Goal: Information Seeking & Learning: Learn about a topic

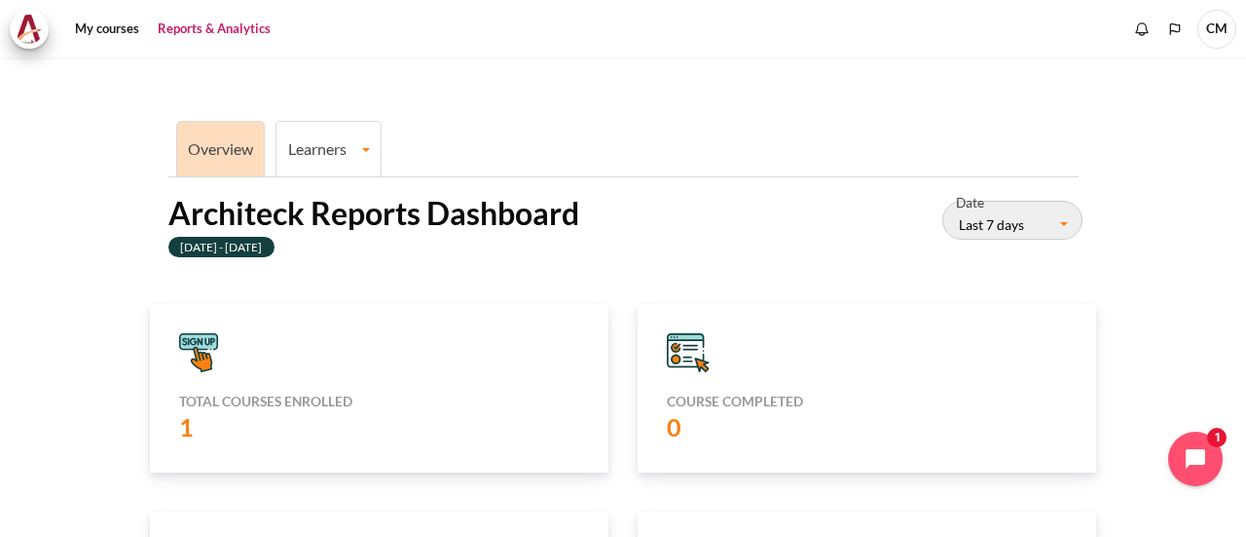
scroll to position [389, 435]
click at [199, 346] on icon "Content" at bounding box center [198, 342] width 37 height 16
drag, startPoint x: 185, startPoint y: 413, endPoint x: 181, endPoint y: 427, distance: 15.1
click at [182, 420] on label "1" at bounding box center [190, 426] width 22 height 33
click at [183, 427] on label "1" at bounding box center [190, 426] width 22 height 33
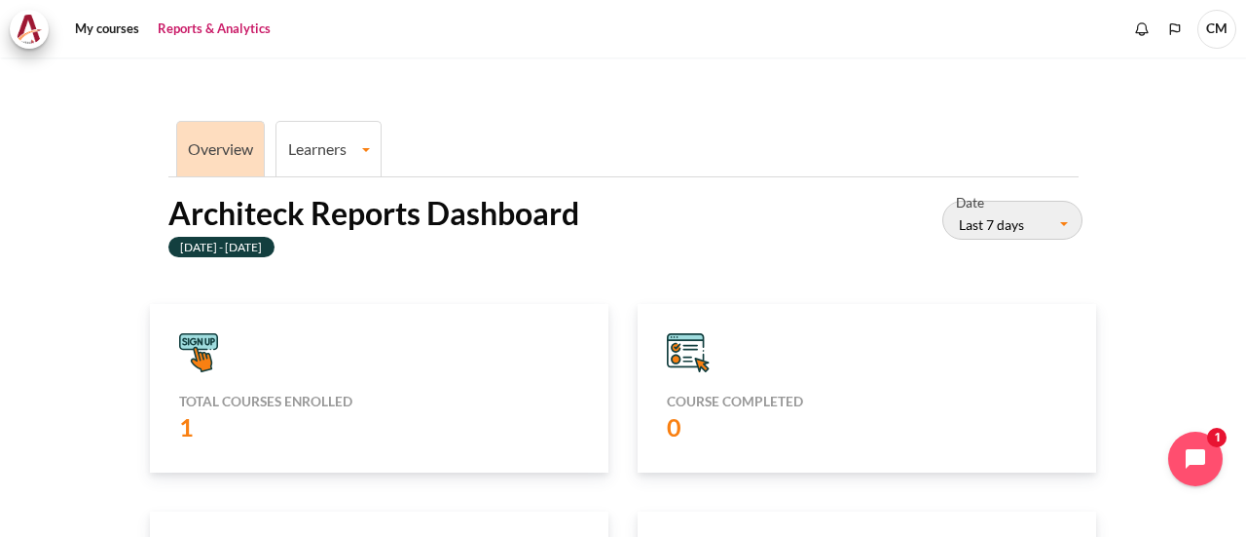
click at [744, 400] on h5 "Course completed" at bounding box center [867, 401] width 400 height 18
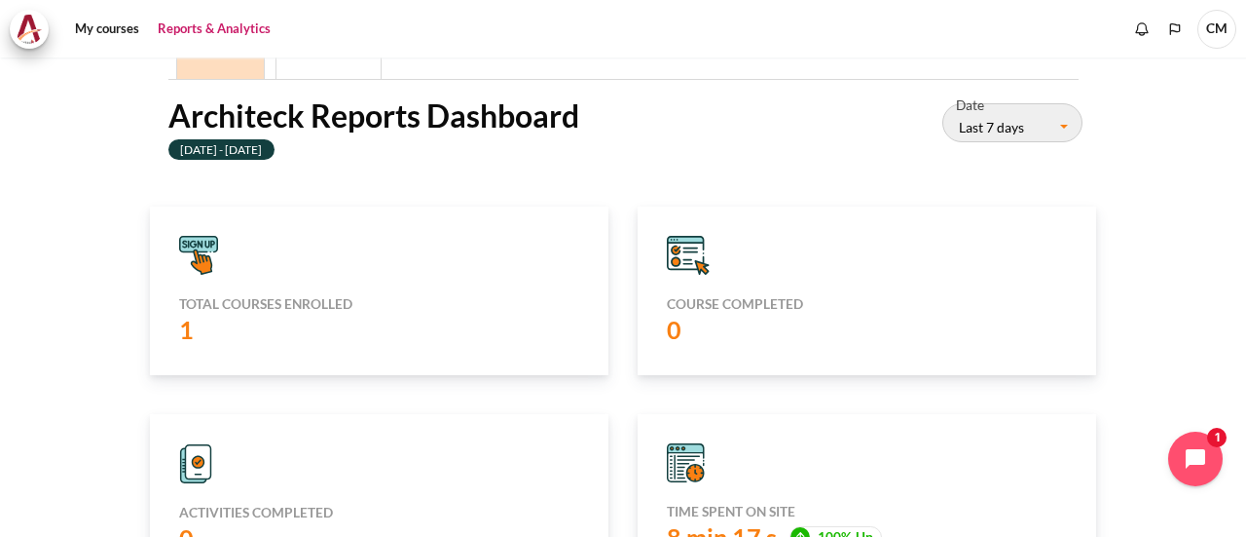
scroll to position [0, 0]
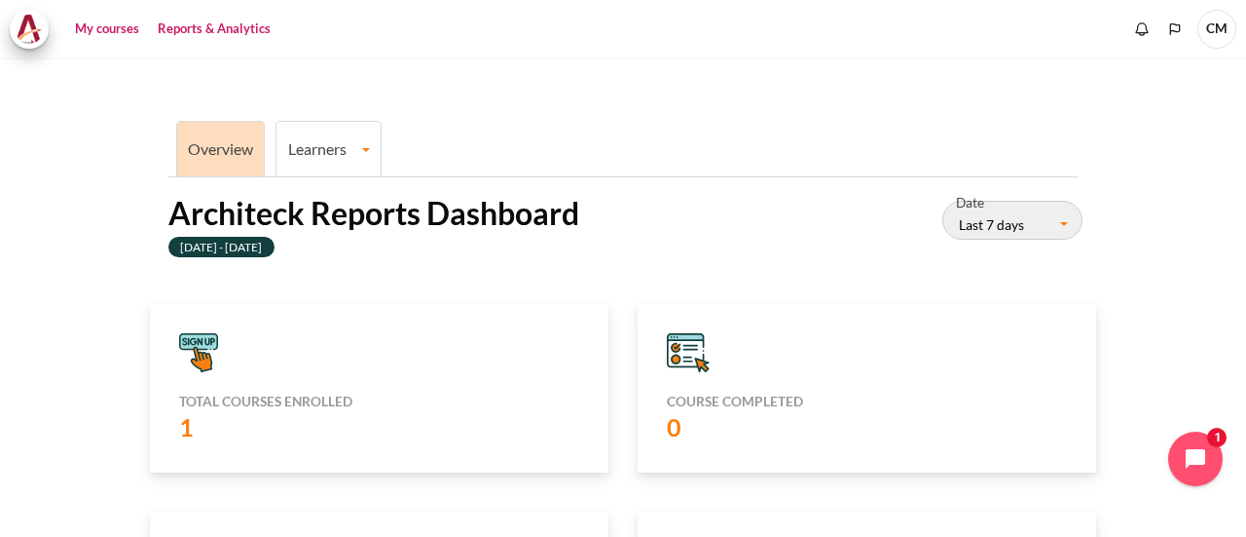
click at [109, 34] on link "My courses" at bounding box center [107, 29] width 78 height 39
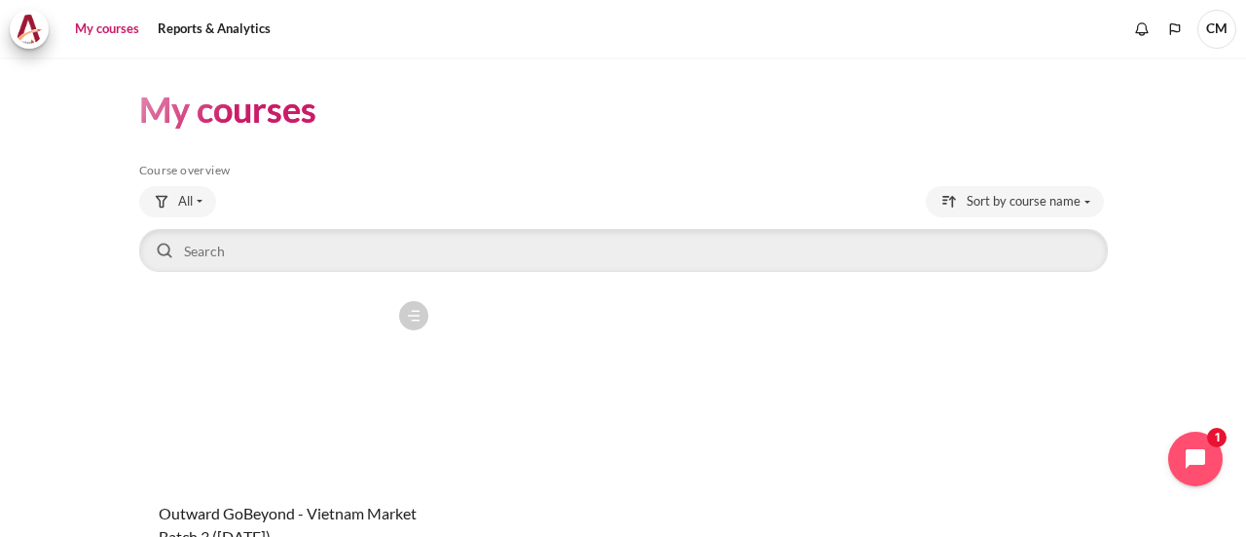
scroll to position [174, 0]
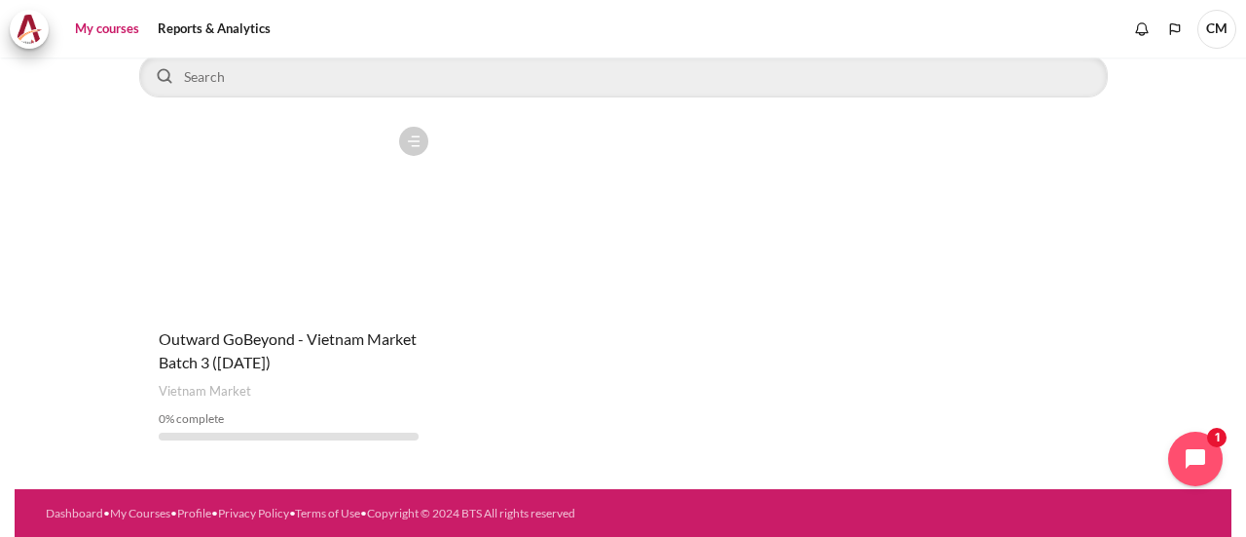
click at [236, 285] on figure "Content" at bounding box center [289, 214] width 300 height 195
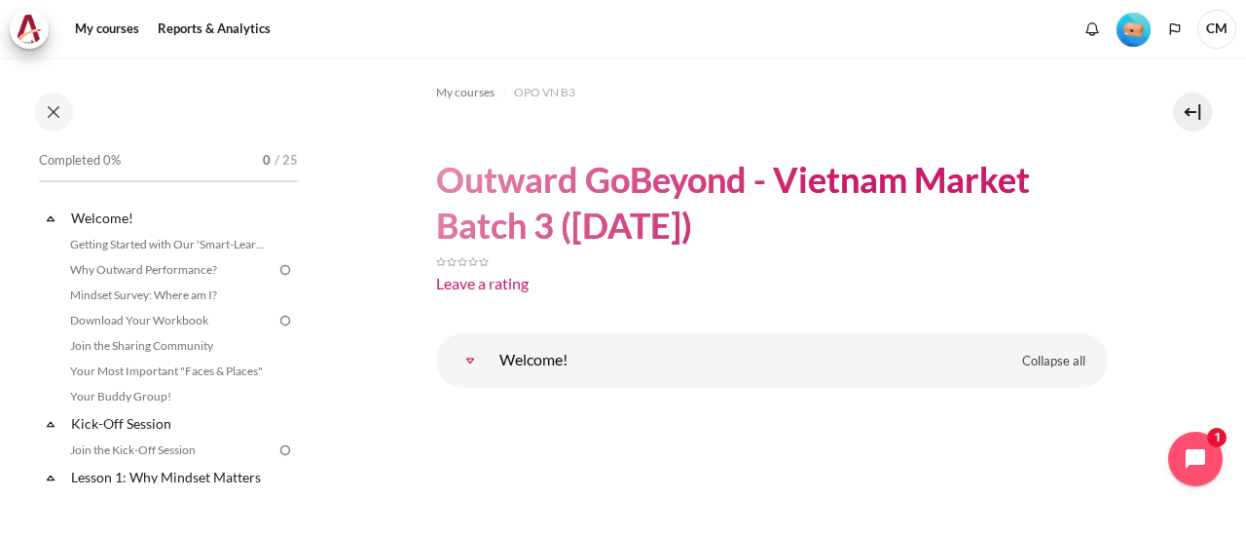
scroll to position [195, 0]
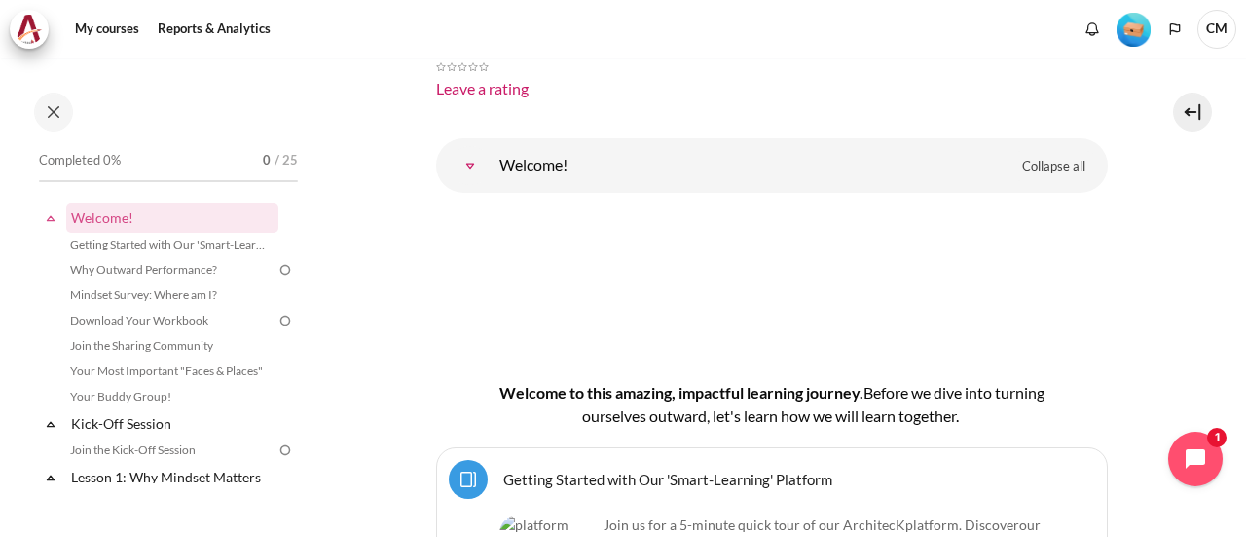
click at [490, 172] on link "Welcome!" at bounding box center [470, 165] width 39 height 39
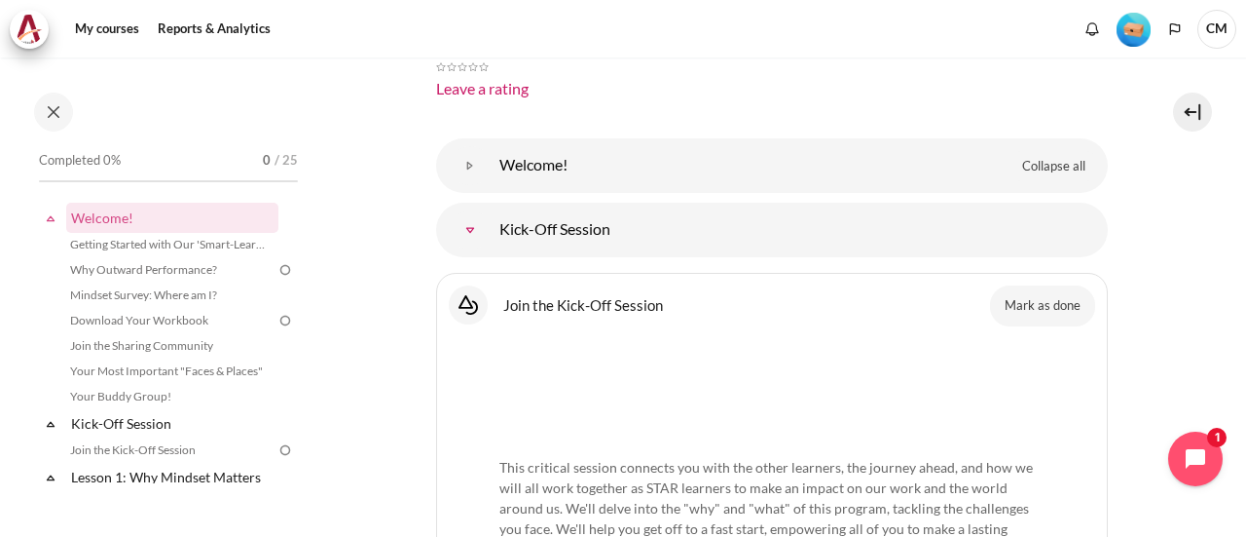
click at [490, 229] on link "Kick-Off Session" at bounding box center [470, 229] width 39 height 39
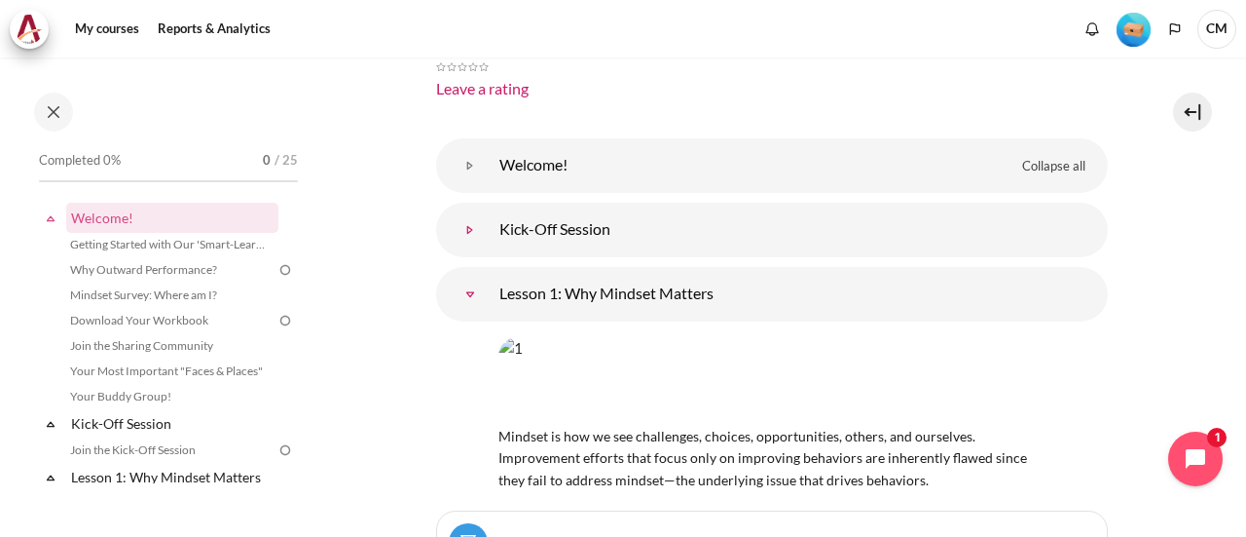
click at [466, 230] on link "Kick-Off Session" at bounding box center [470, 229] width 39 height 39
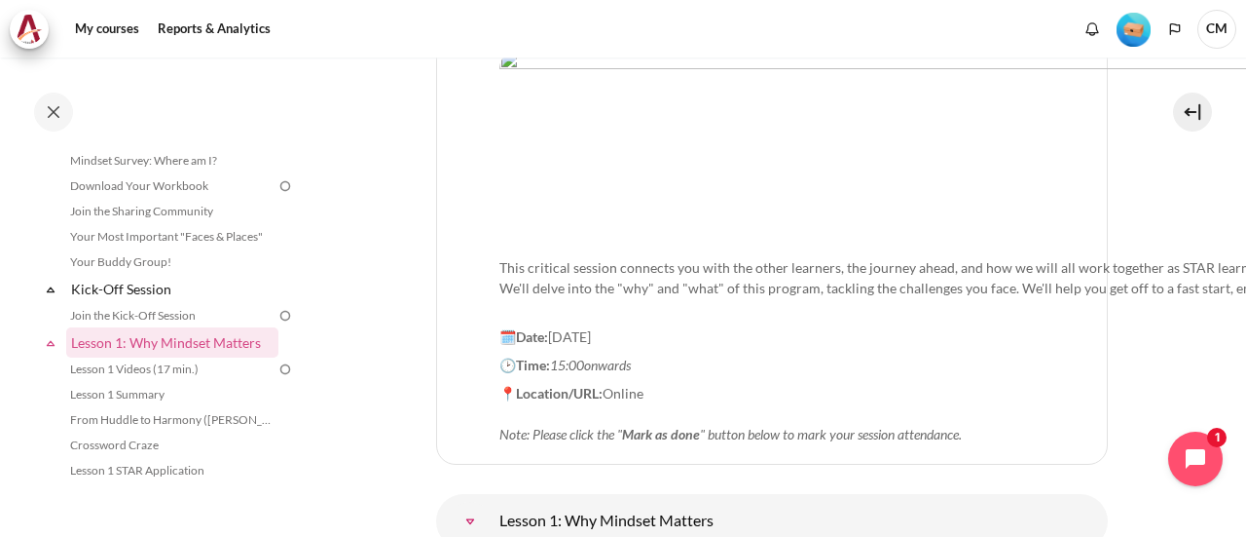
scroll to position [584, 0]
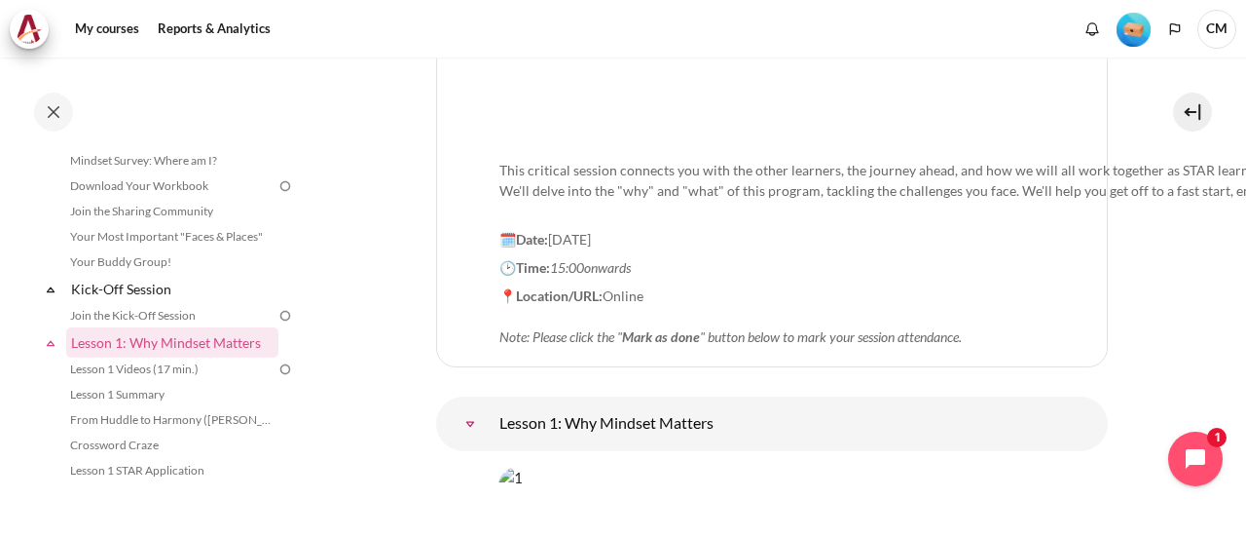
click at [602, 287] on strong "📍Location/URL:" at bounding box center [551, 295] width 103 height 17
click at [645, 287] on span "📍Location/URL: Online Note: Please click the " Mark as done " button below to m…" at bounding box center [731, 315] width 463 height 57
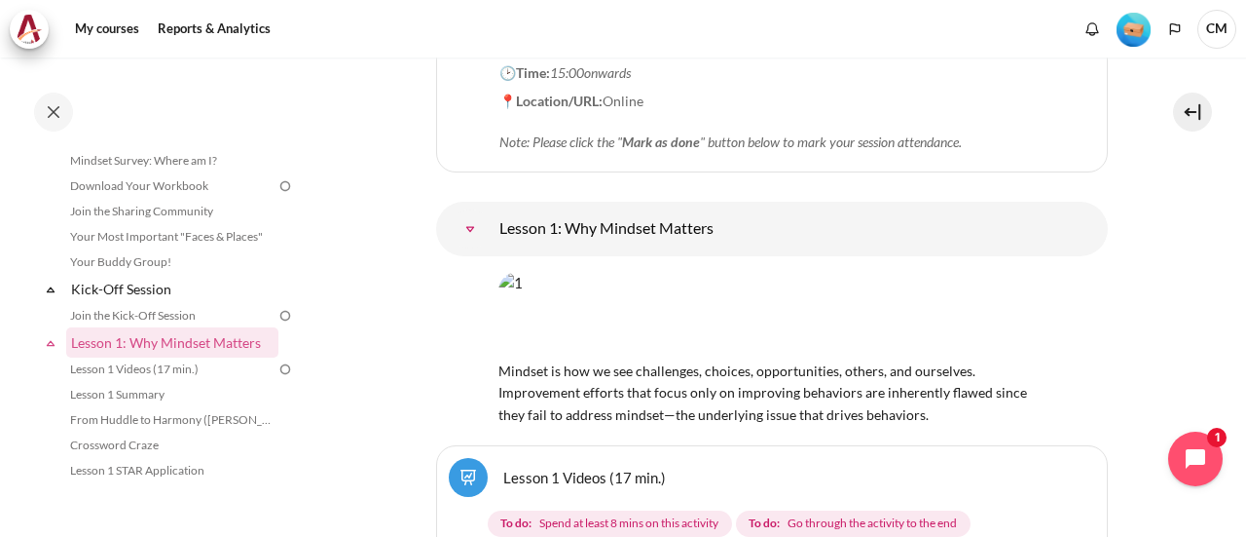
scroll to position [682, 0]
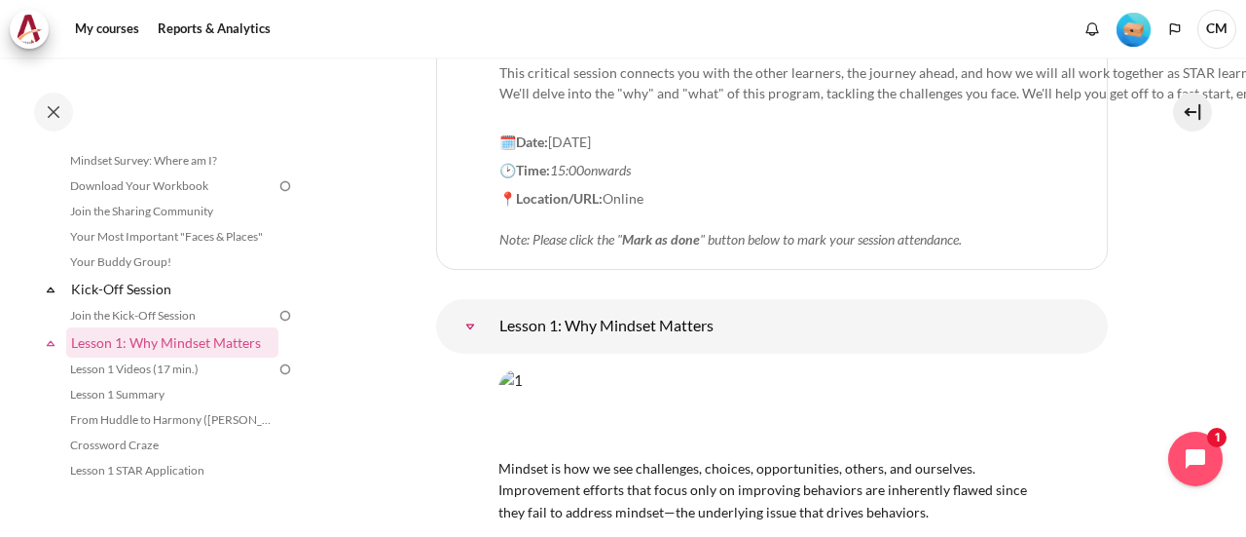
click at [670, 215] on p "📍Location/URL: Online Note: Please click the " Mark as done " button below to m…" at bounding box center [1066, 218] width 1133 height 61
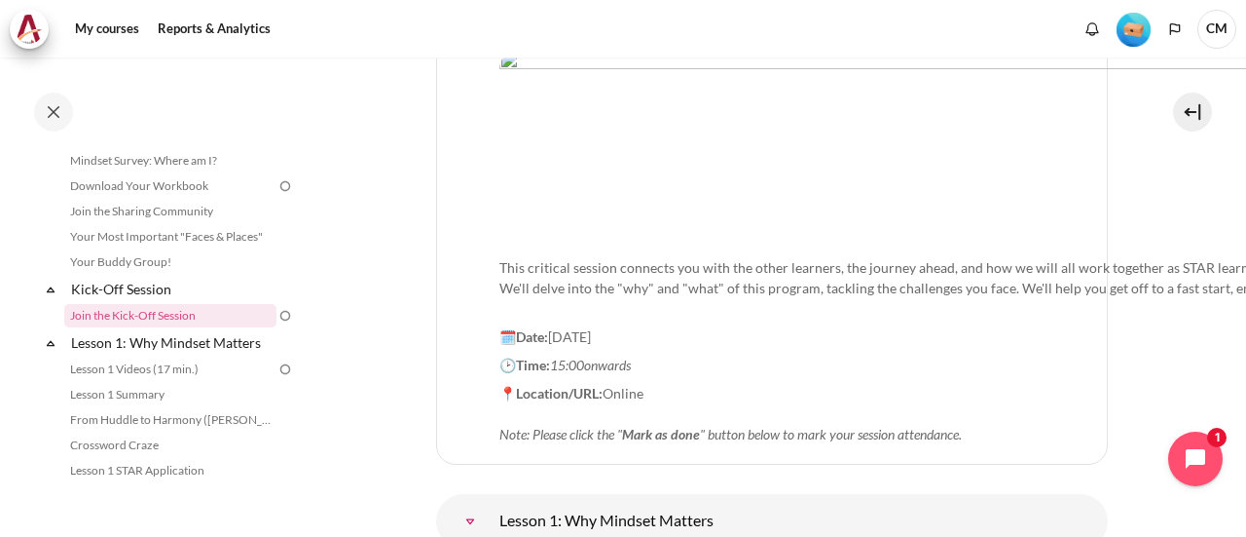
scroll to position [389, 0]
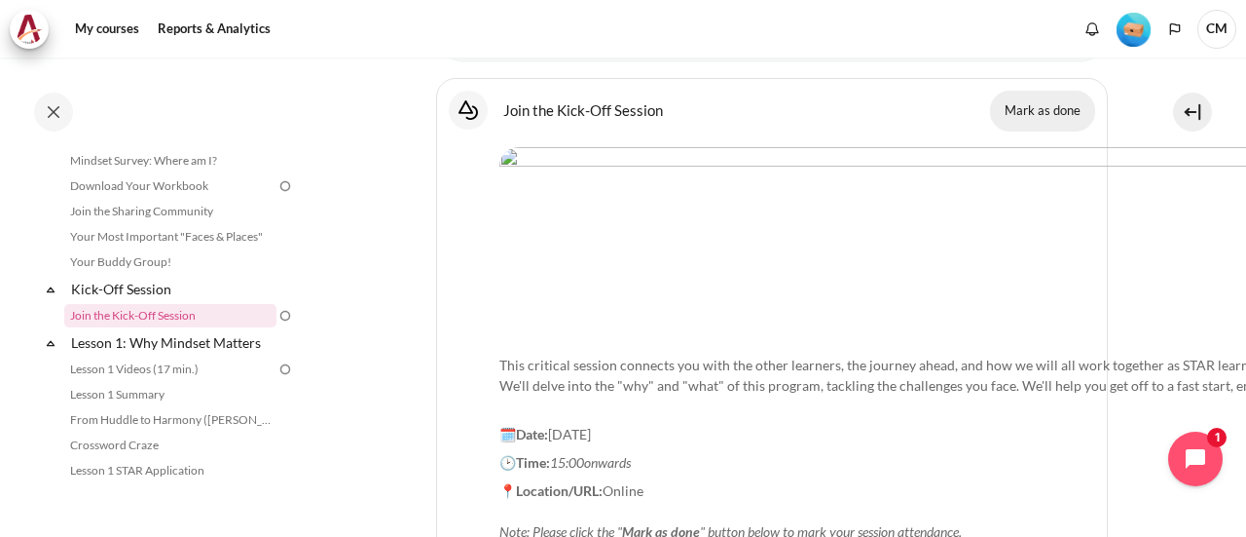
click at [1023, 114] on button "Mark as done" at bounding box center [1042, 111] width 105 height 41
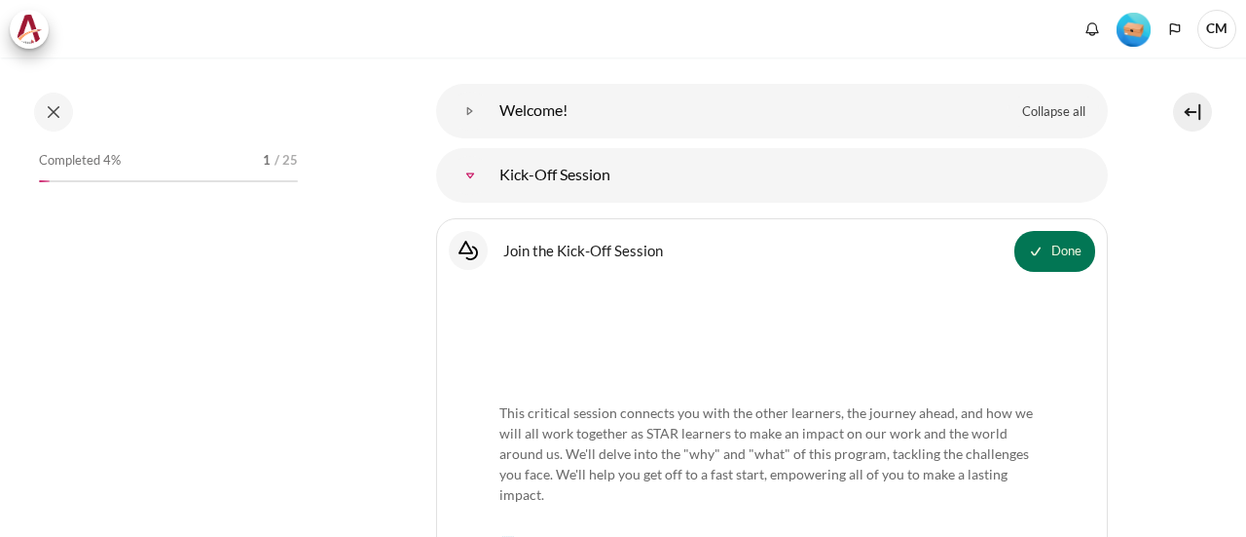
scroll to position [292, 0]
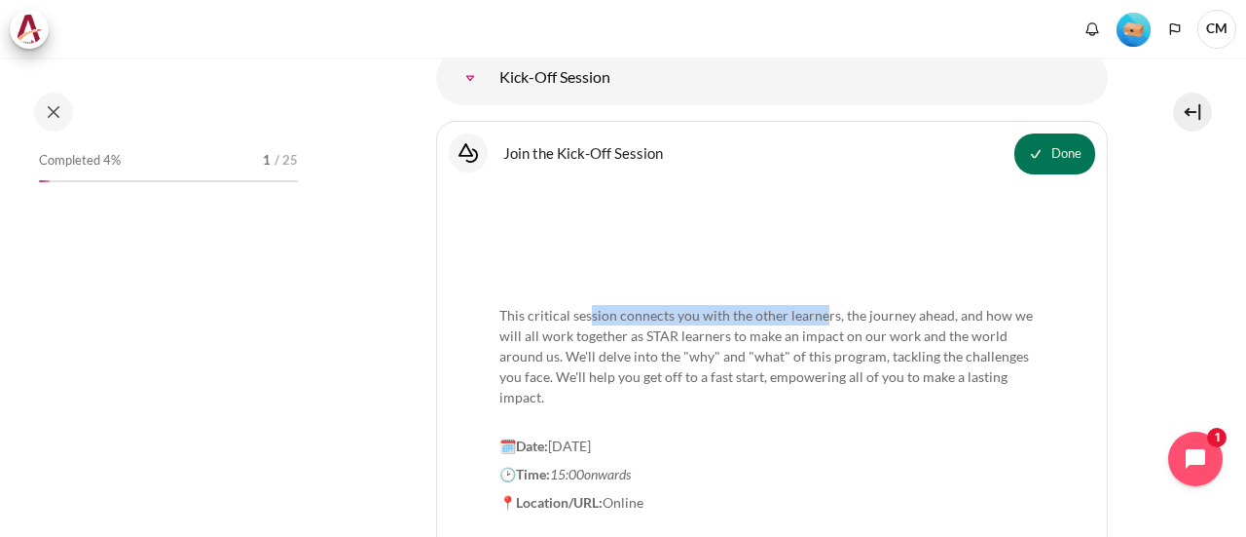
drag, startPoint x: 590, startPoint y: 304, endPoint x: 875, endPoint y: 334, distance: 286.9
click at [832, 322] on p "This critical session connects you with the other learners, the journey ahead, …" at bounding box center [772, 355] width 545 height 143
drag, startPoint x: 876, startPoint y: 335, endPoint x: 839, endPoint y: 363, distance: 46.5
click at [876, 336] on p "This critical session connects you with the other learners, the journey ahead, …" at bounding box center [772, 355] width 545 height 143
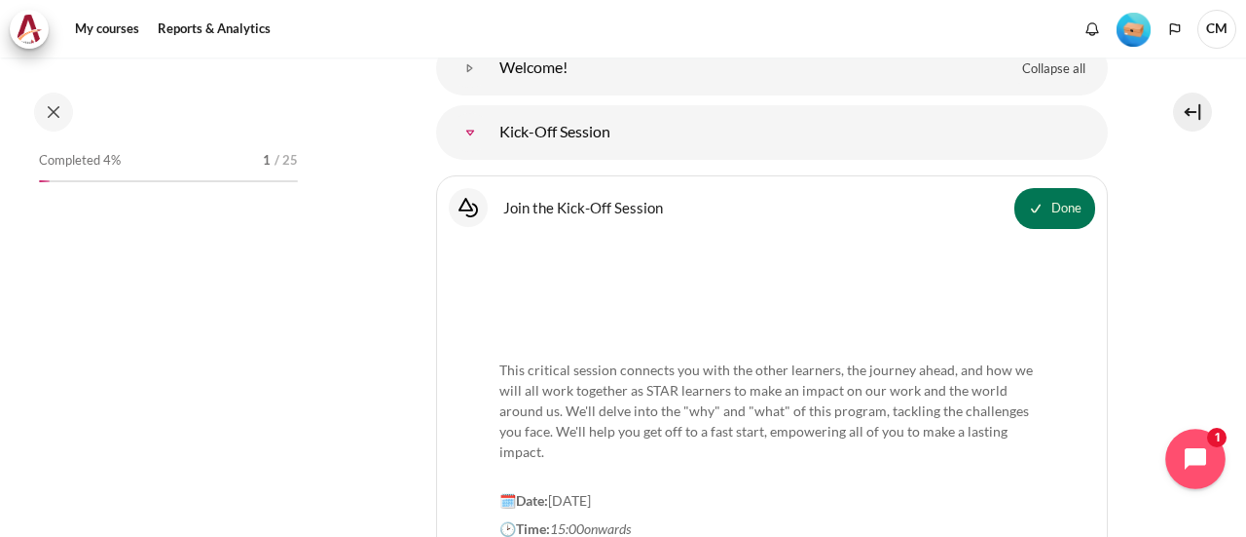
scroll to position [347, 0]
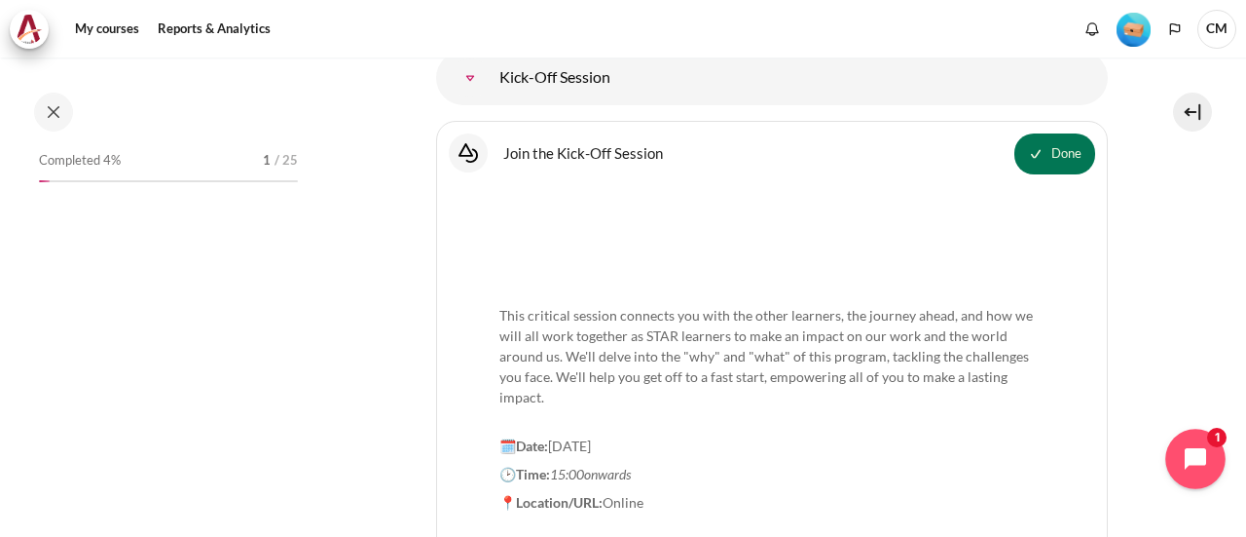
click at [1199, 459] on icon "Open chat widget" at bounding box center [1207, 459] width 30 height 30
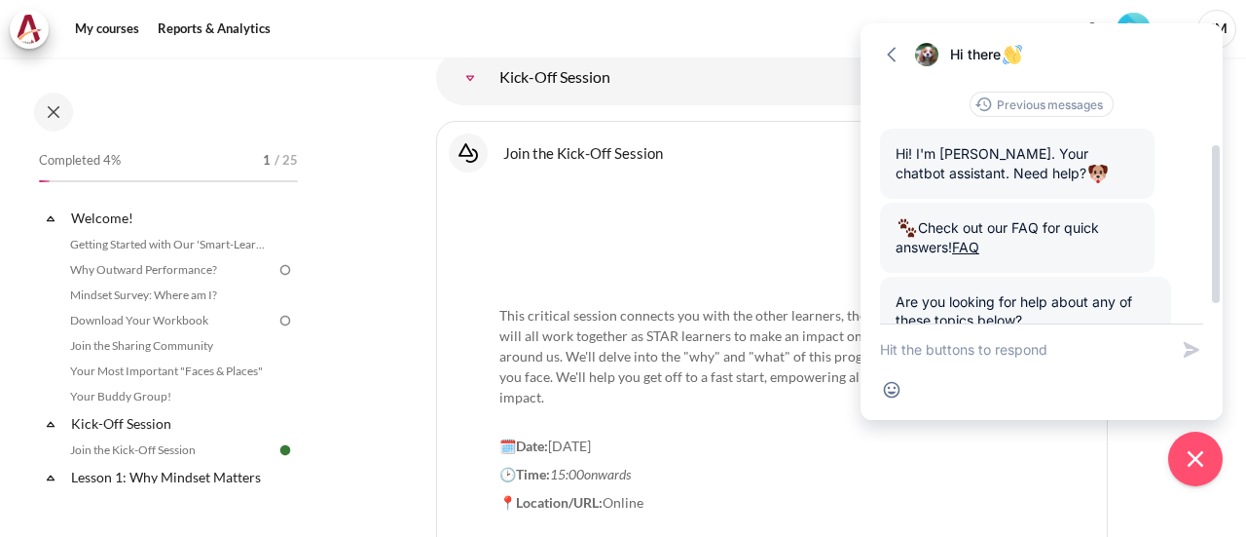
scroll to position [97, 0]
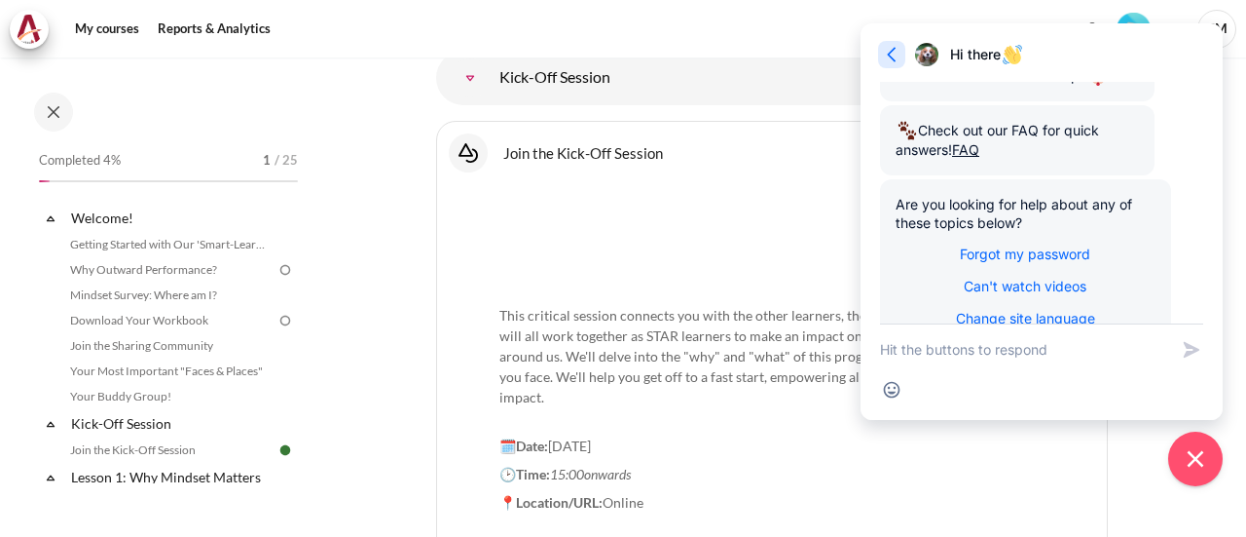
click at [894, 54] on icon "button" at bounding box center [891, 54] width 19 height 19
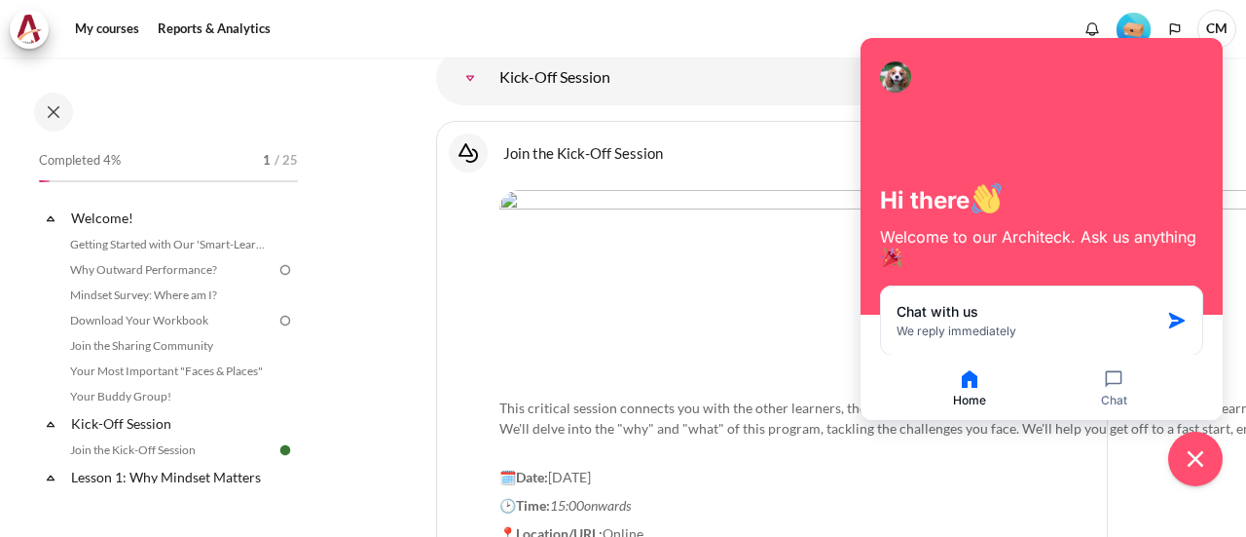
click at [704, 377] on p "This critical session connects you with the other learners, the journey ahead, …" at bounding box center [1066, 418] width 1133 height 82
click at [1196, 463] on icon "Close chat widget" at bounding box center [1196, 459] width 30 height 30
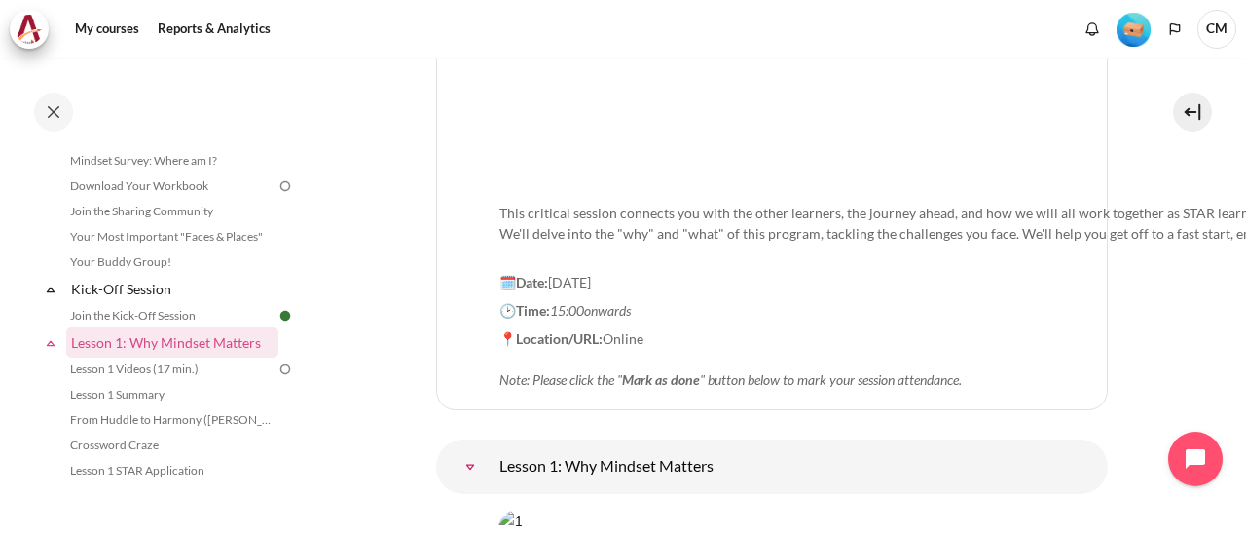
scroll to position [736, 0]
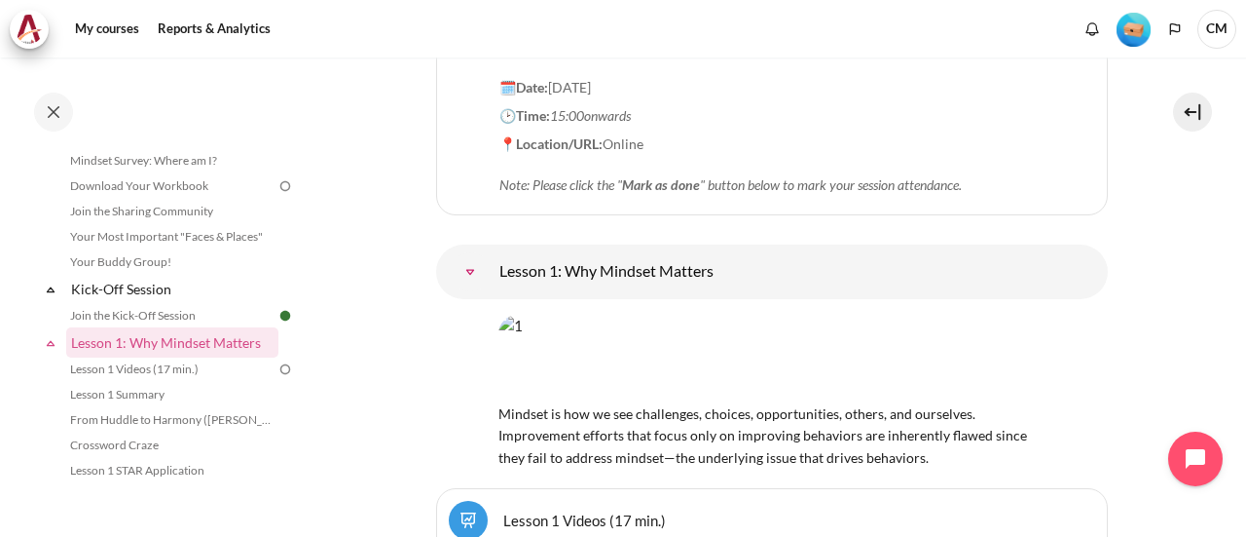
click at [719, 318] on img "Content" at bounding box center [772, 358] width 547 height 86
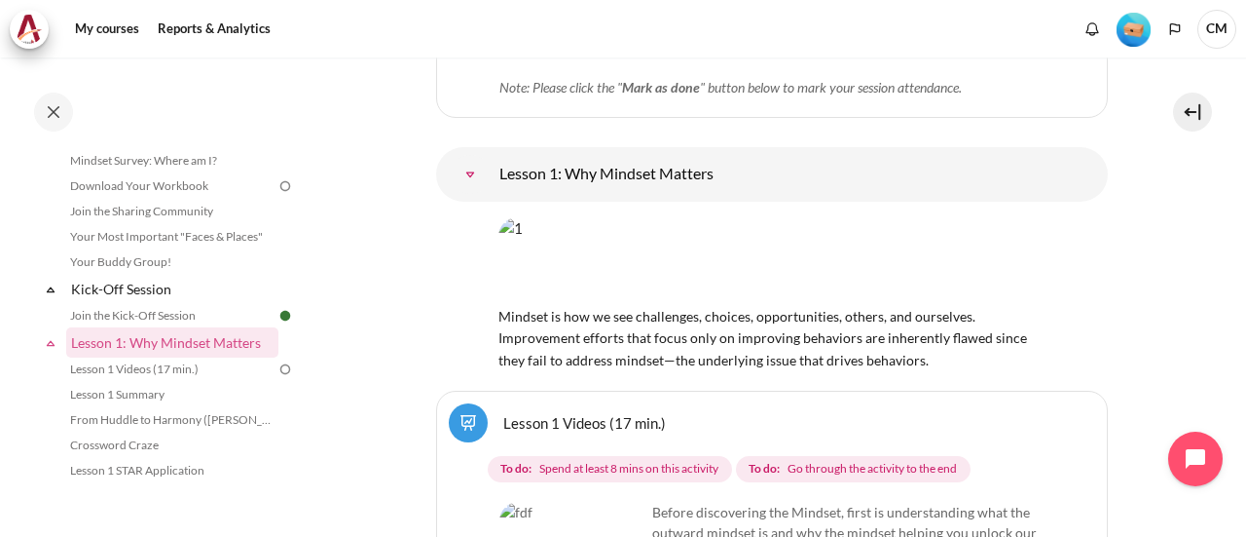
scroll to position [931, 0]
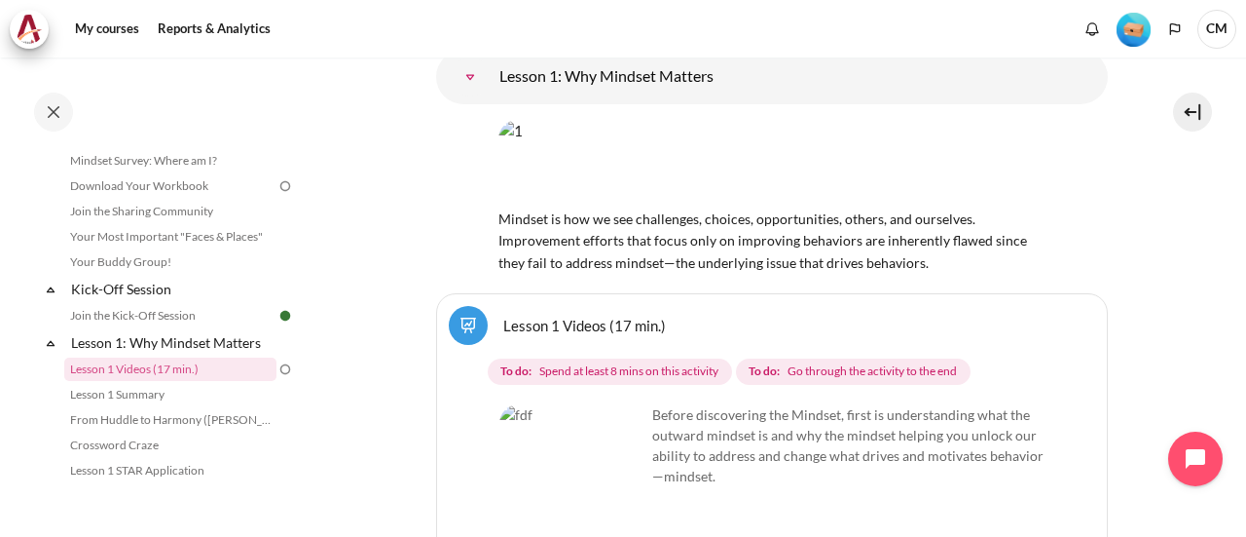
click at [643, 362] on span "Spend at least 8 mins on this activity" at bounding box center [628, 371] width 179 height 18
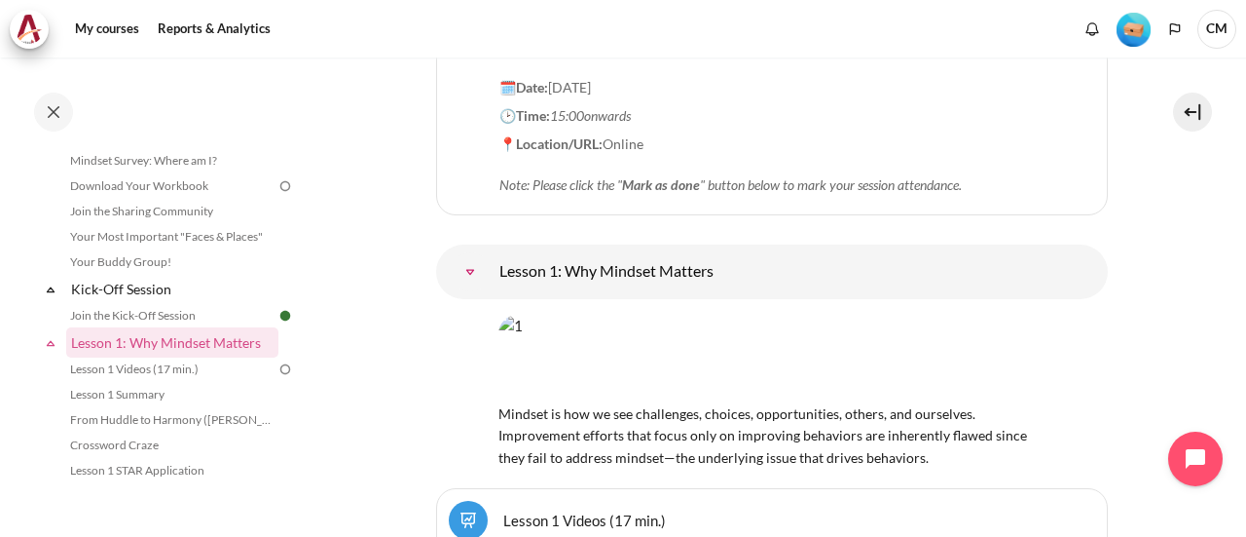
click at [759, 322] on img "Content" at bounding box center [772, 358] width 547 height 86
click at [490, 252] on link "Lesson 1: Why Mindset Matters" at bounding box center [470, 271] width 39 height 39
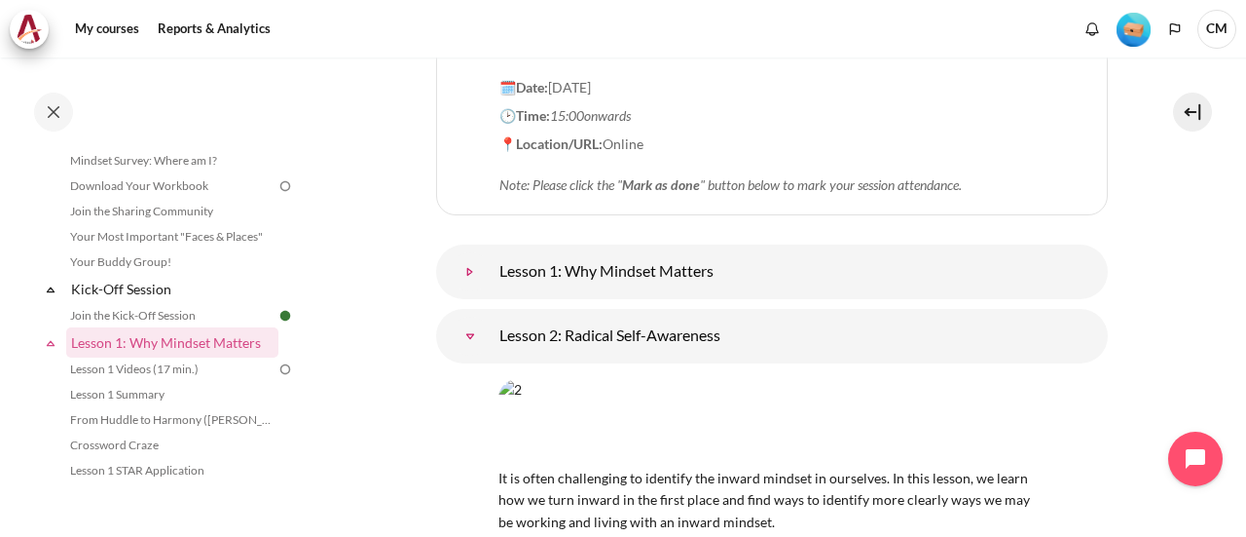
click at [490, 252] on link "Lesson 1: Why Mindset Matters" at bounding box center [470, 271] width 39 height 39
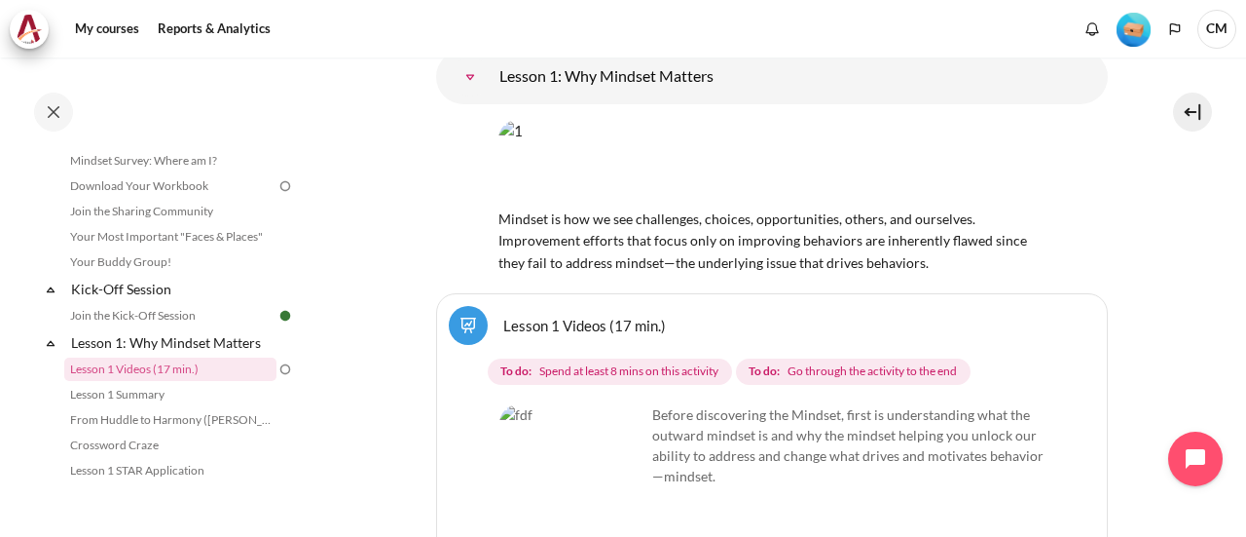
scroll to position [1028, 0]
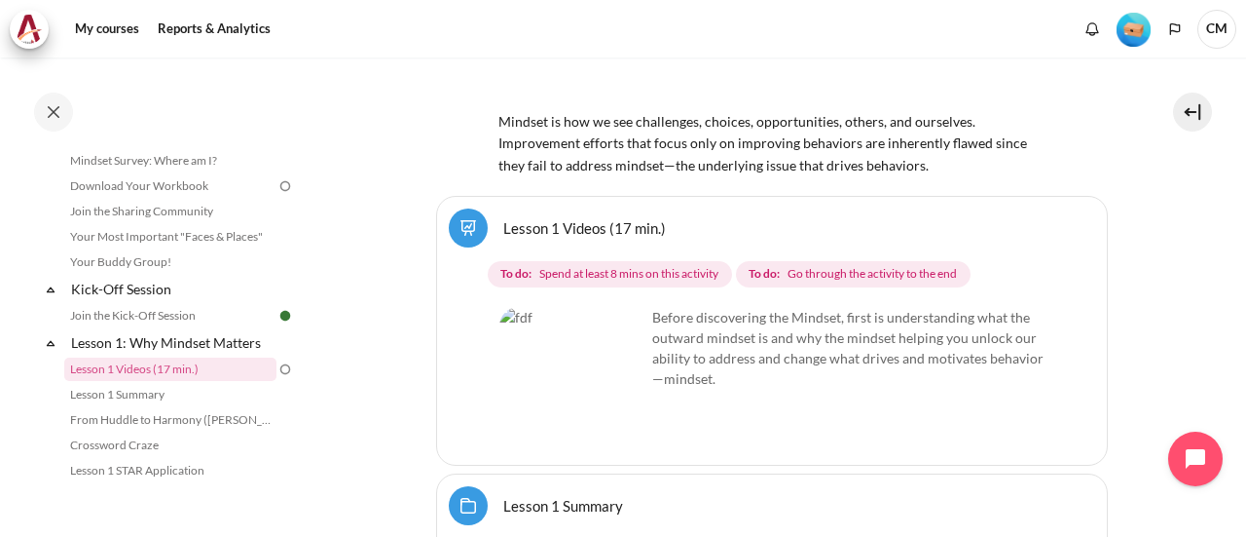
click at [612, 380] on img "Content" at bounding box center [573, 380] width 146 height 146
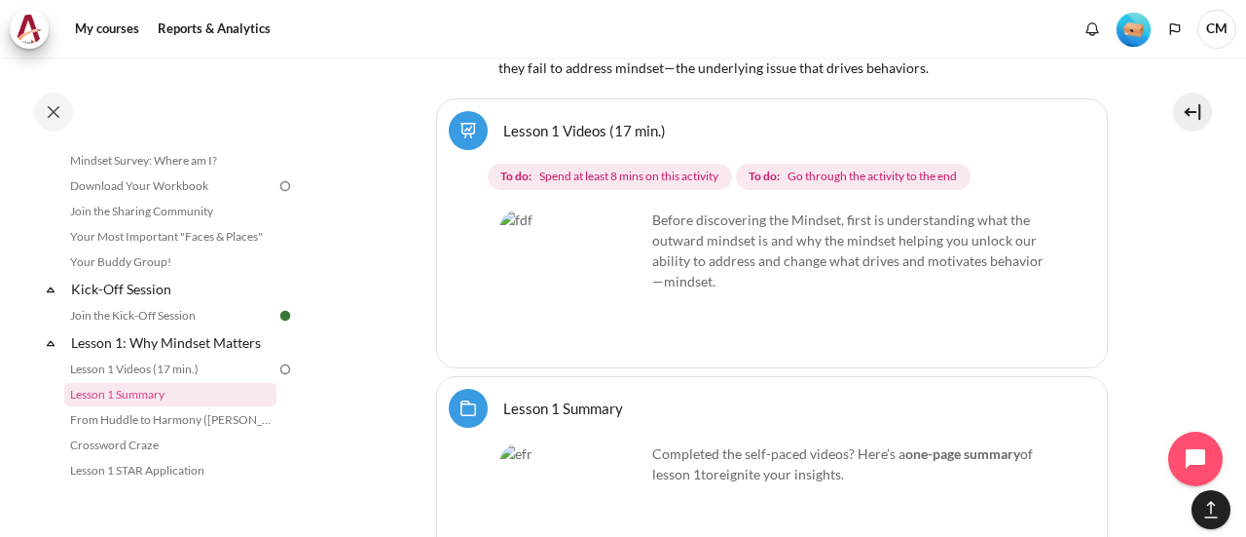
scroll to position [1223, 0]
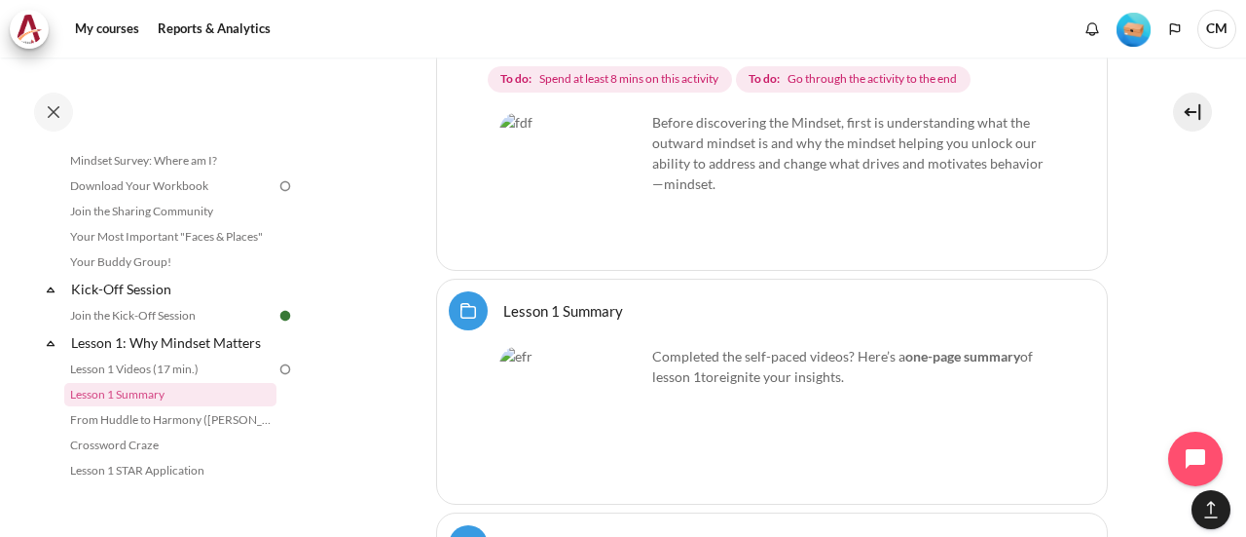
click at [608, 424] on img "Content" at bounding box center [573, 419] width 146 height 146
click at [563, 381] on img "Content" at bounding box center [573, 419] width 146 height 146
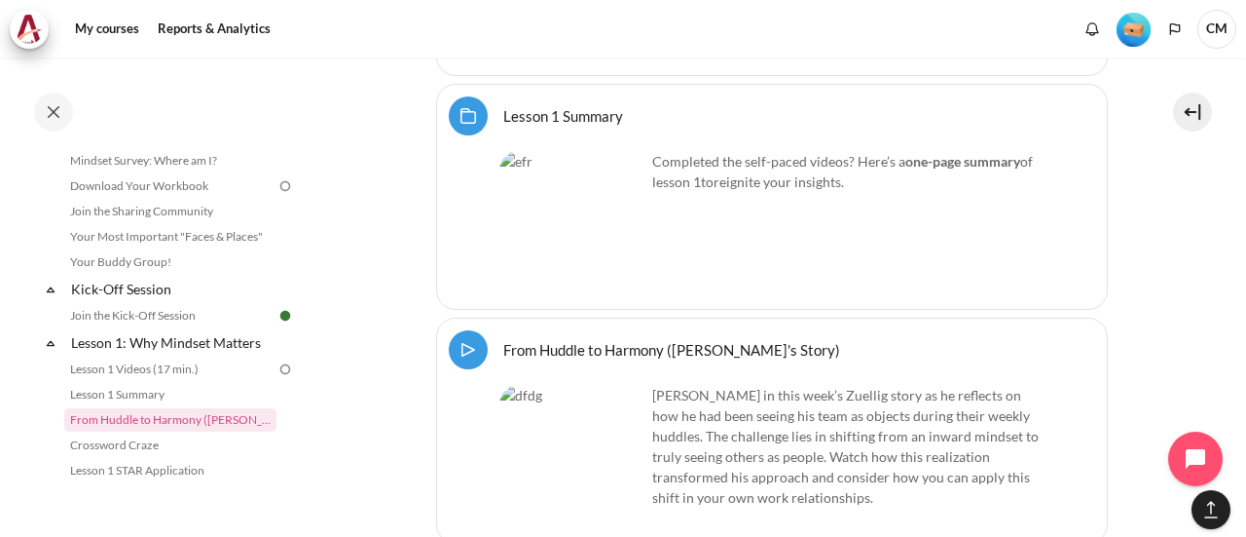
scroll to position [1515, 0]
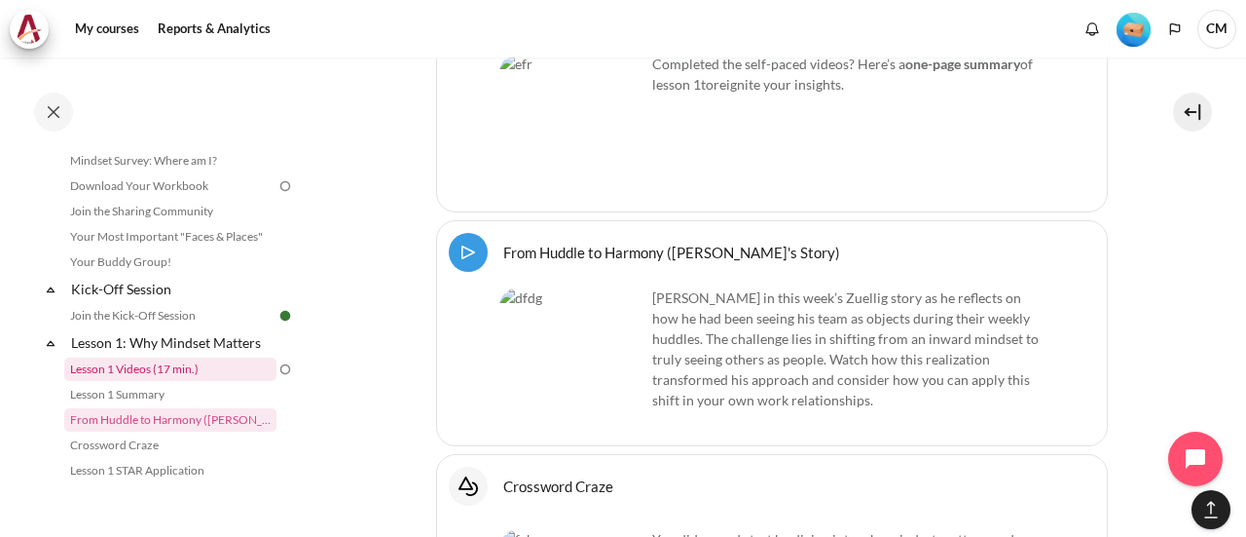
click at [140, 369] on link "Lesson 1 Videos (17 min.)" at bounding box center [170, 368] width 212 height 23
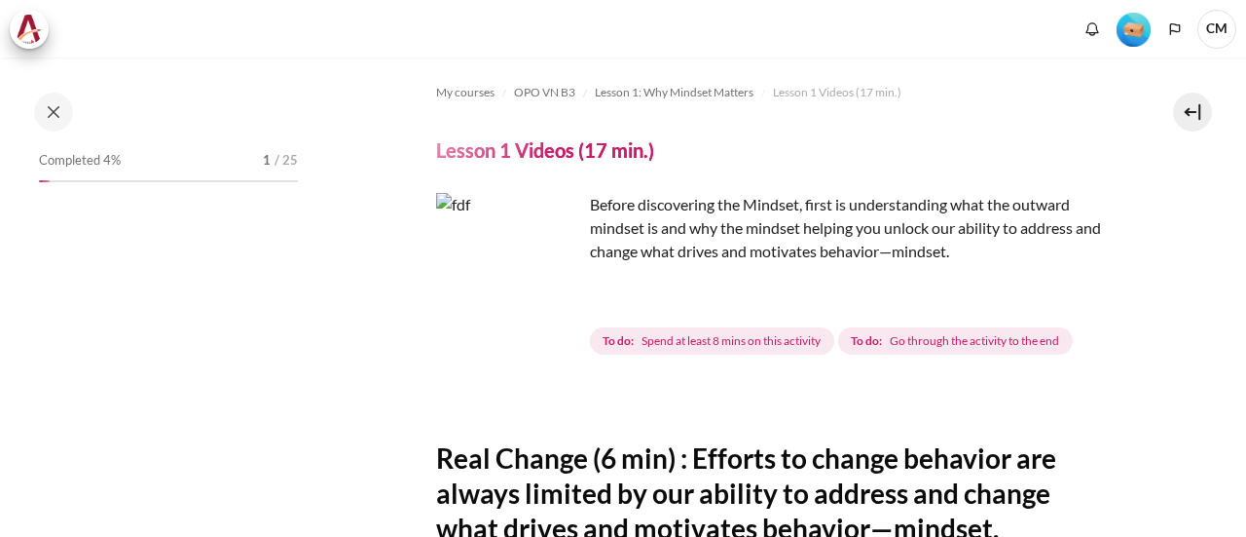
click at [547, 304] on img "Content" at bounding box center [509, 266] width 146 height 146
click at [688, 344] on span "Spend at least 8 mins on this activity" at bounding box center [731, 341] width 179 height 18
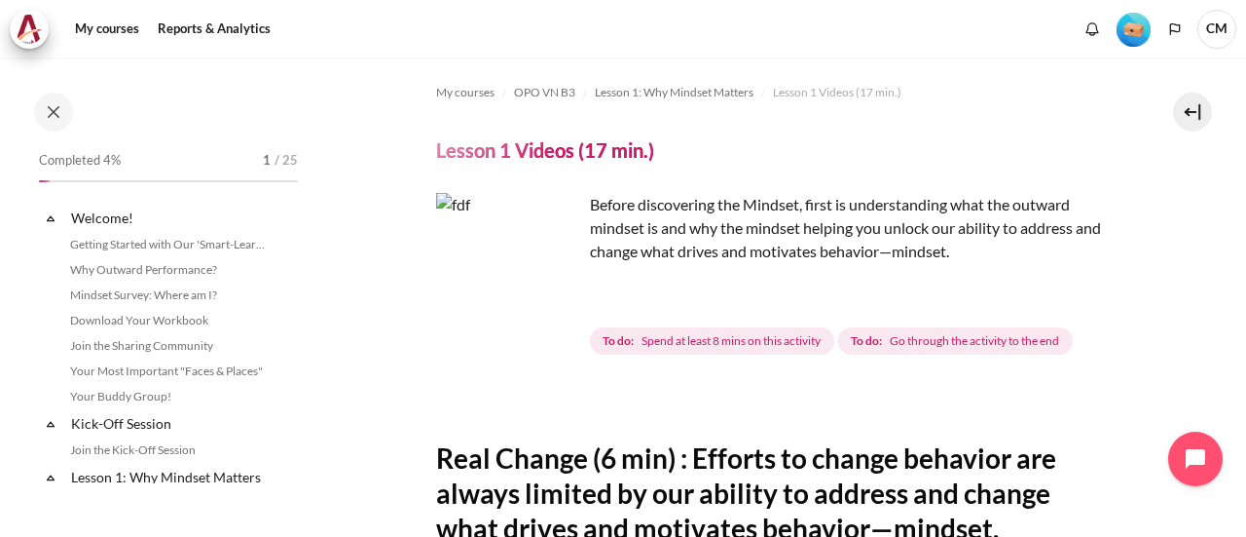
scroll to position [188, 0]
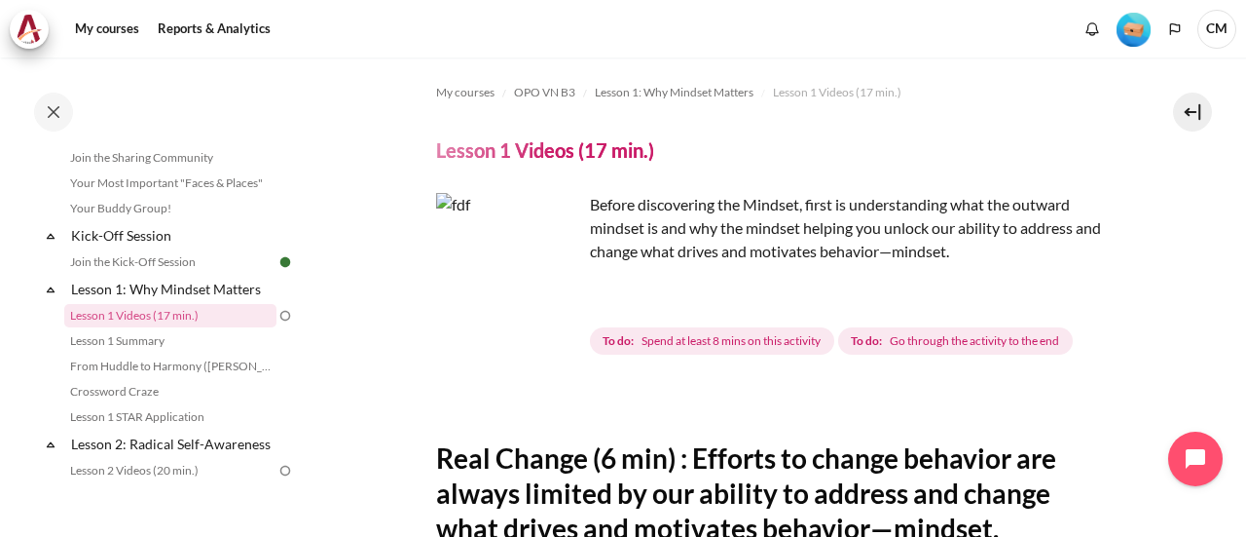
click at [555, 305] on img "Content" at bounding box center [509, 266] width 146 height 146
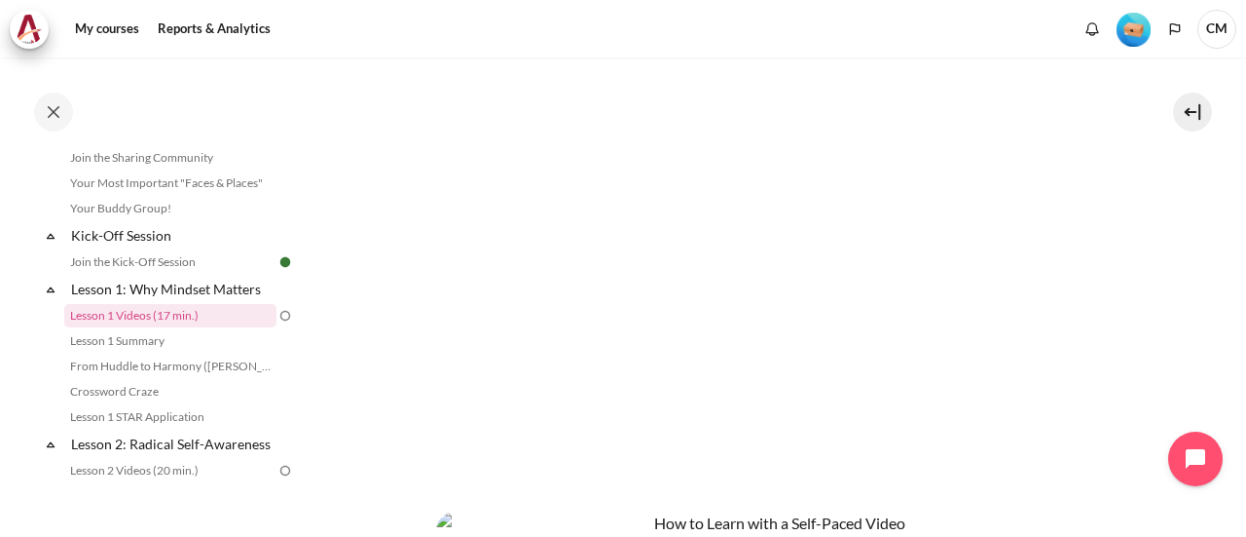
scroll to position [195, 0]
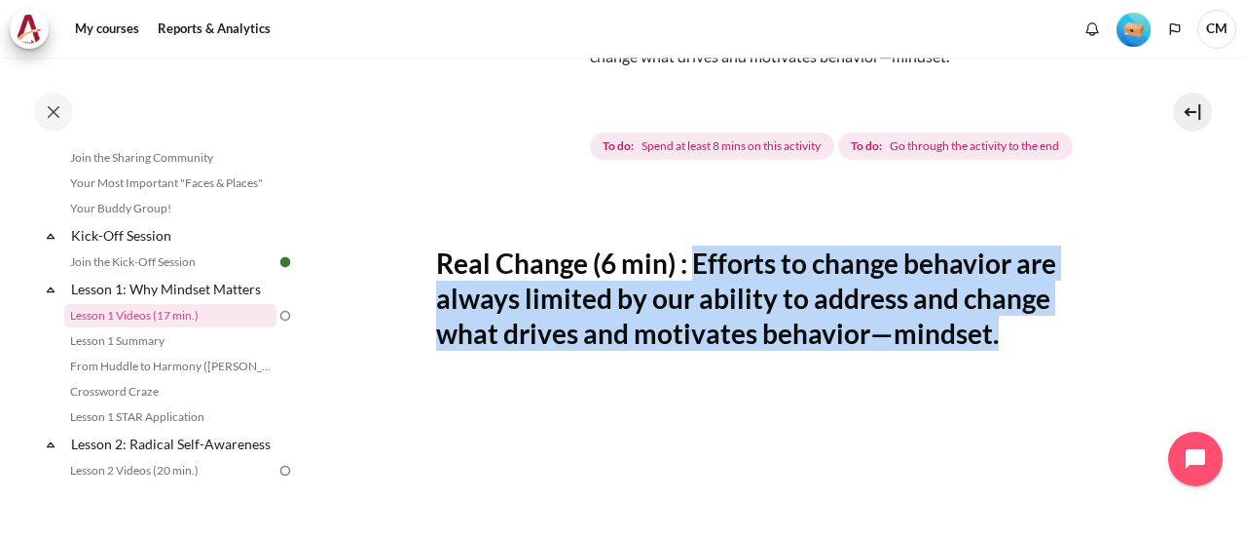
drag, startPoint x: 692, startPoint y: 256, endPoint x: 995, endPoint y: 341, distance: 314.4
click at [995, 341] on h2 "Real Change (6 min) : Efforts to change behavior are always limited by our abil…" at bounding box center [772, 298] width 672 height 106
copy h2 "Efforts to change behavior are always limited by our ability to address and cha…"
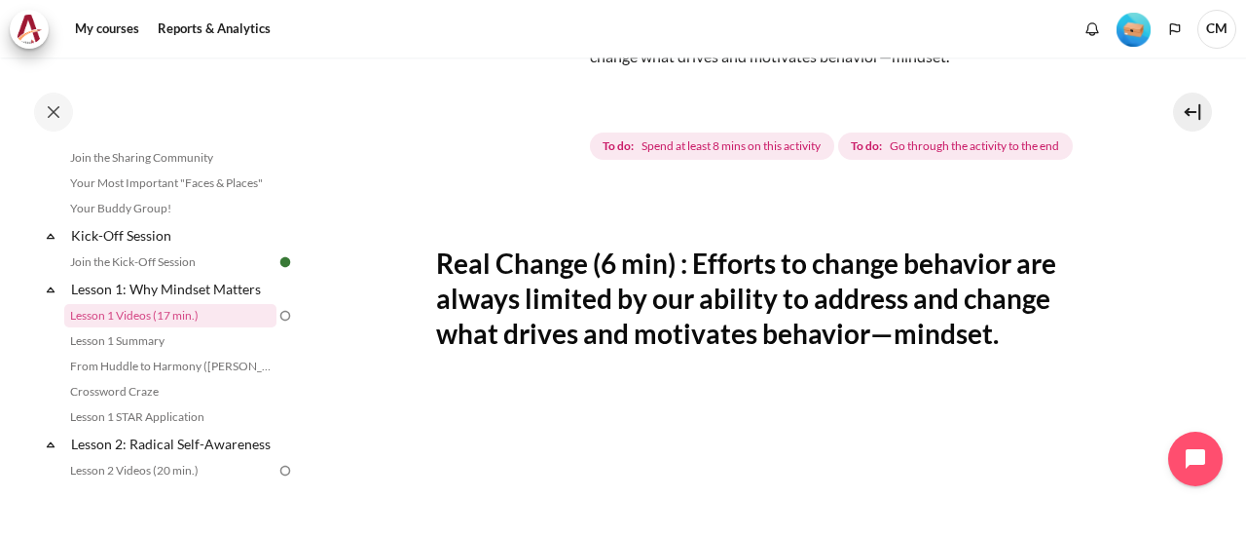
click at [102, 30] on link "My courses" at bounding box center [107, 29] width 78 height 39
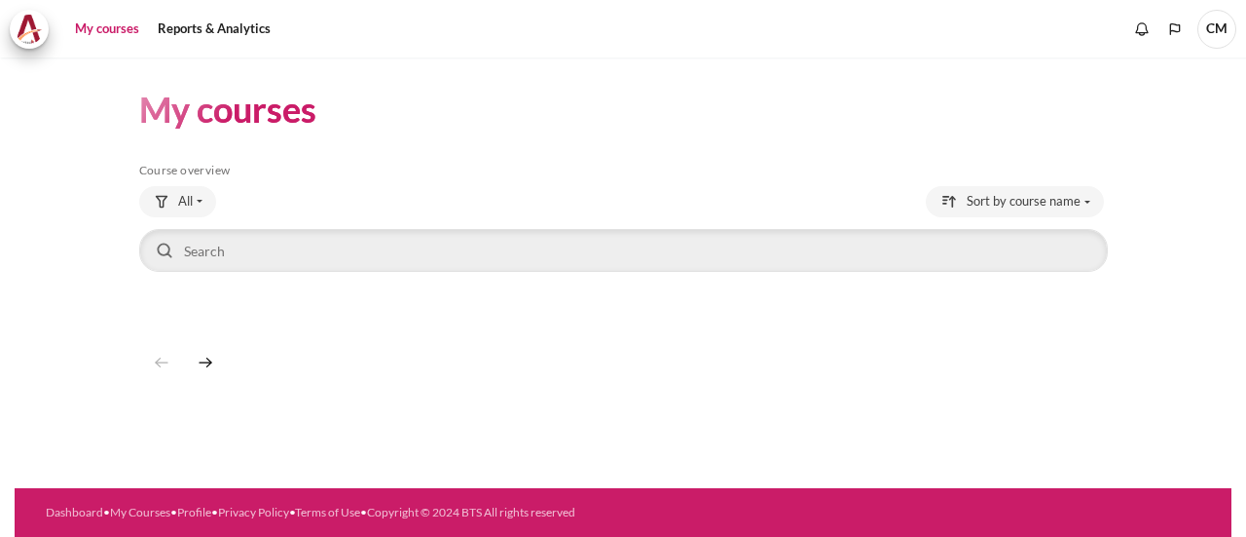
click at [1069, 77] on div "My courses Skip Course overview Course overview All All" at bounding box center [623, 240] width 969 height 367
